Goal: Information Seeking & Learning: Understand process/instructions

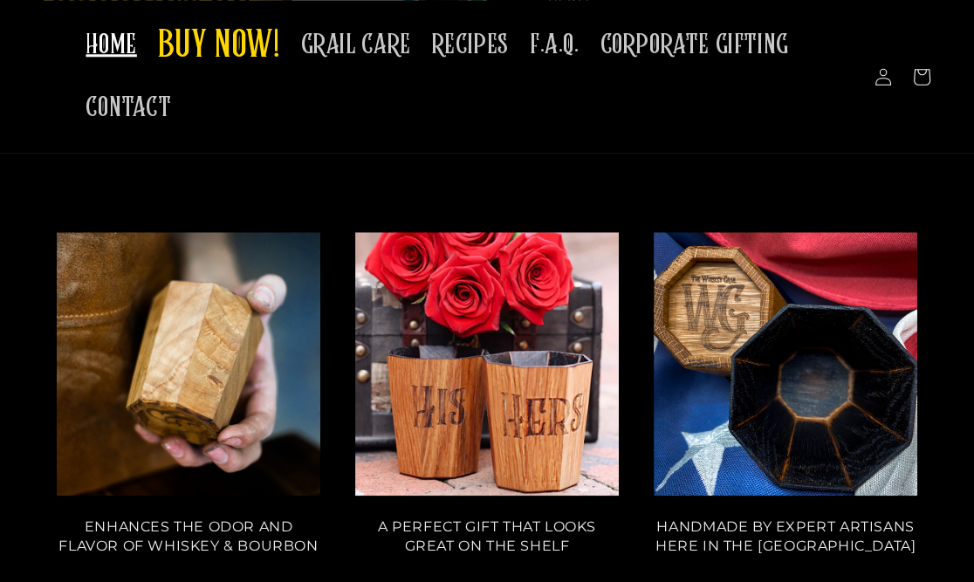
scroll to position [1250, 0]
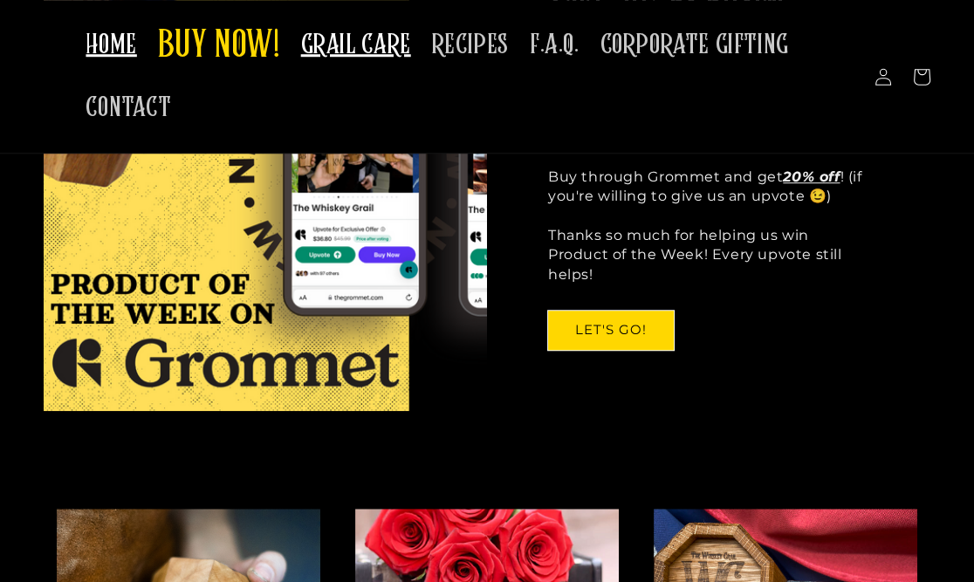
click at [370, 51] on span "GRAIL CARE" at bounding box center [356, 45] width 110 height 34
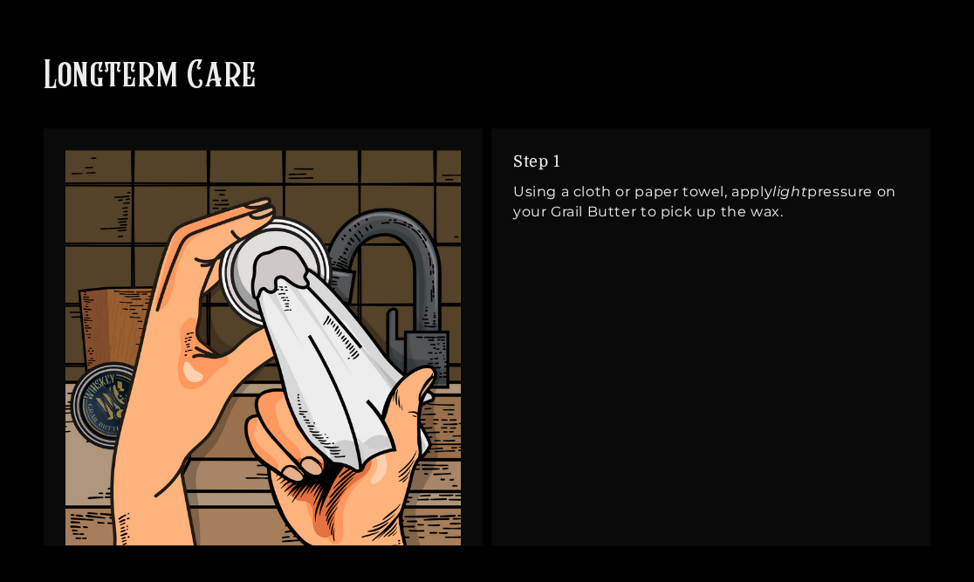
scroll to position [1644, 0]
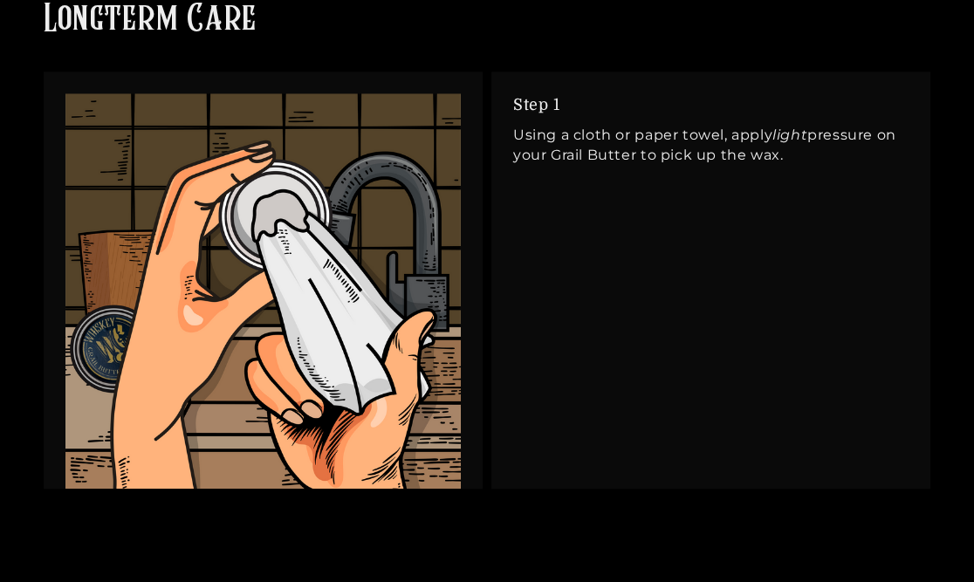
drag, startPoint x: 971, startPoint y: 243, endPoint x: 984, endPoint y: 252, distance: 16.2
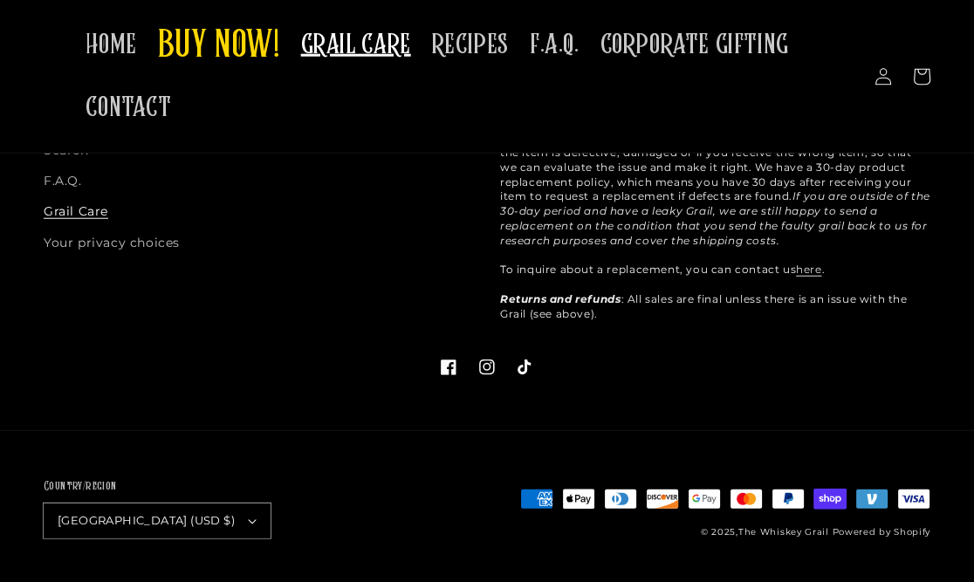
scroll to position [0, 0]
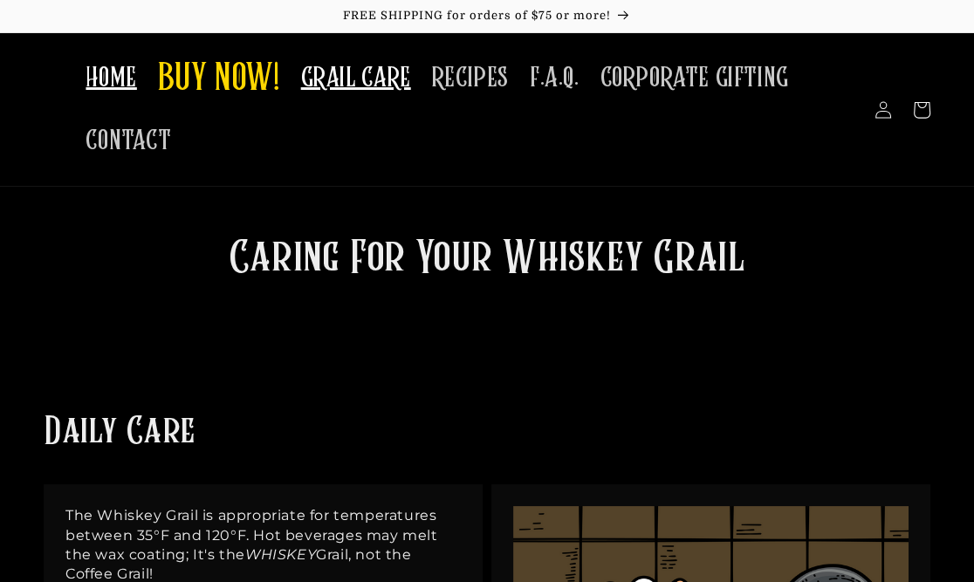
click at [110, 87] on span "HOME" at bounding box center [111, 78] width 51 height 34
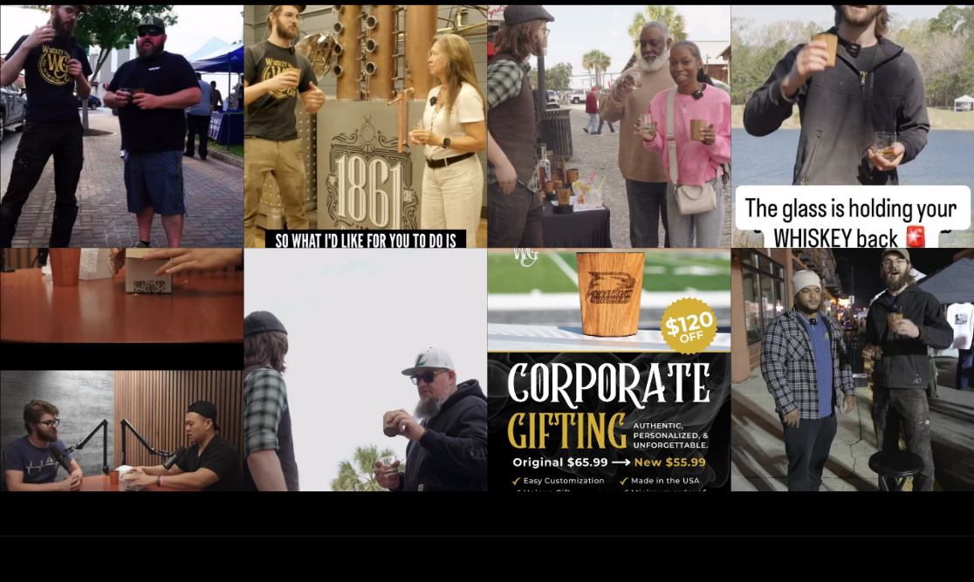
scroll to position [4865, 0]
